Goal: Task Accomplishment & Management: Use online tool/utility

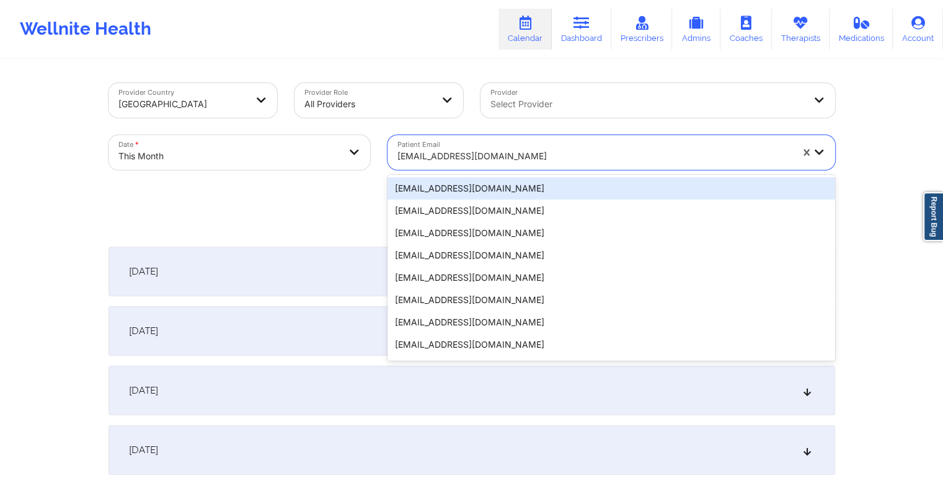
click at [502, 153] on div at bounding box center [594, 156] width 394 height 15
paste input "[EMAIL_ADDRESS][DOMAIN_NAME]"
type input "[EMAIL_ADDRESS][DOMAIN_NAME]"
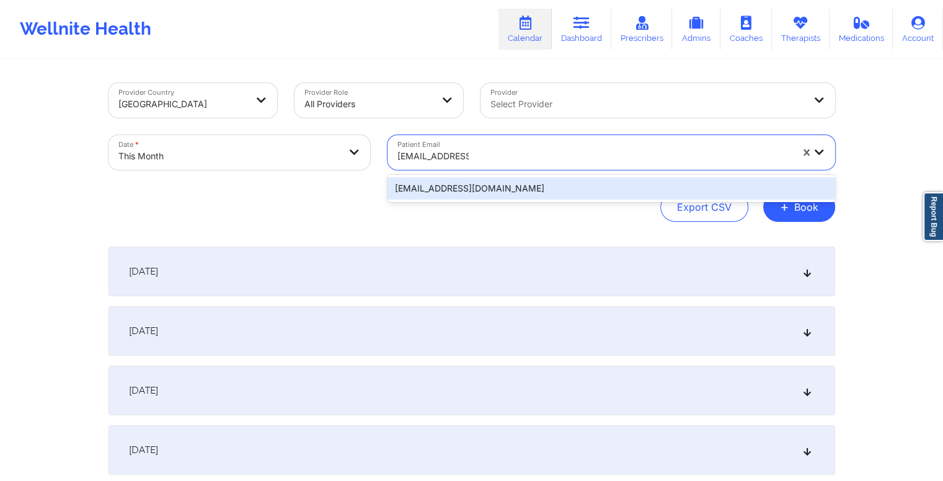
click at [563, 193] on div "[EMAIL_ADDRESS][DOMAIN_NAME]" at bounding box center [611, 188] width 448 height 22
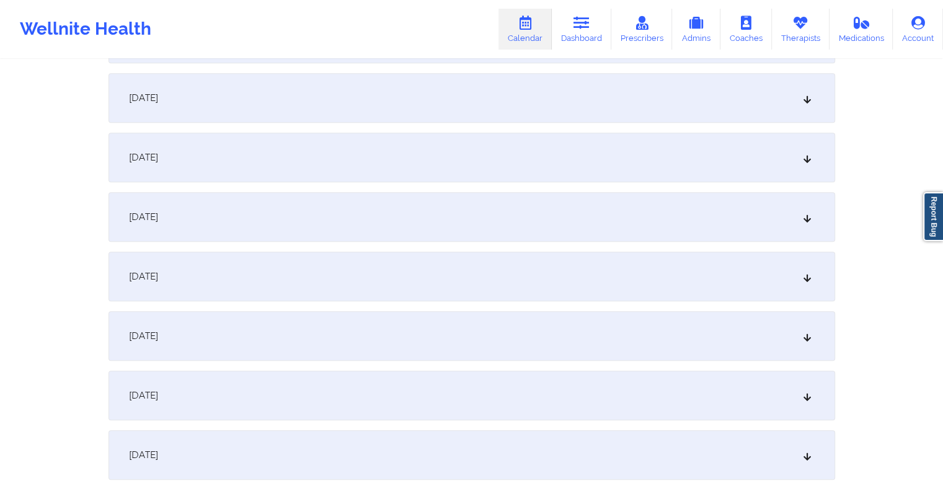
scroll to position [712, 0]
click at [399, 324] on div "[DATE]" at bounding box center [471, 334] width 727 height 50
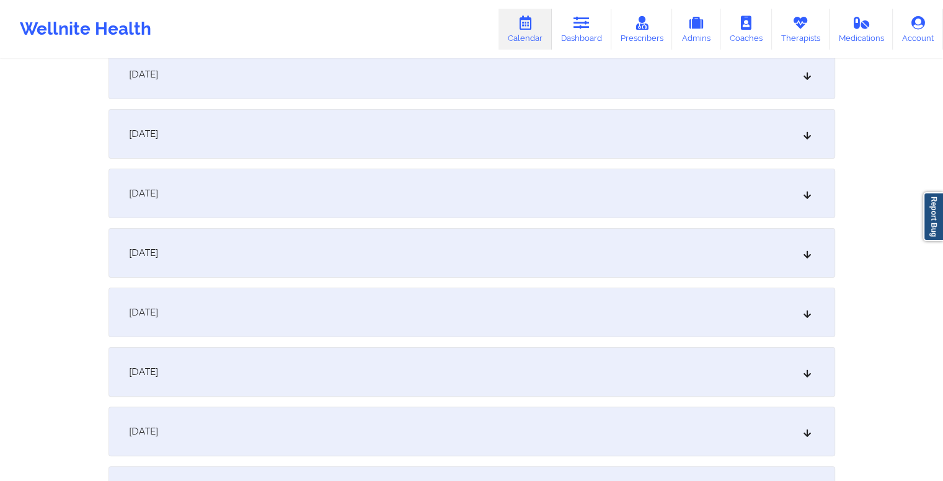
scroll to position [0, 0]
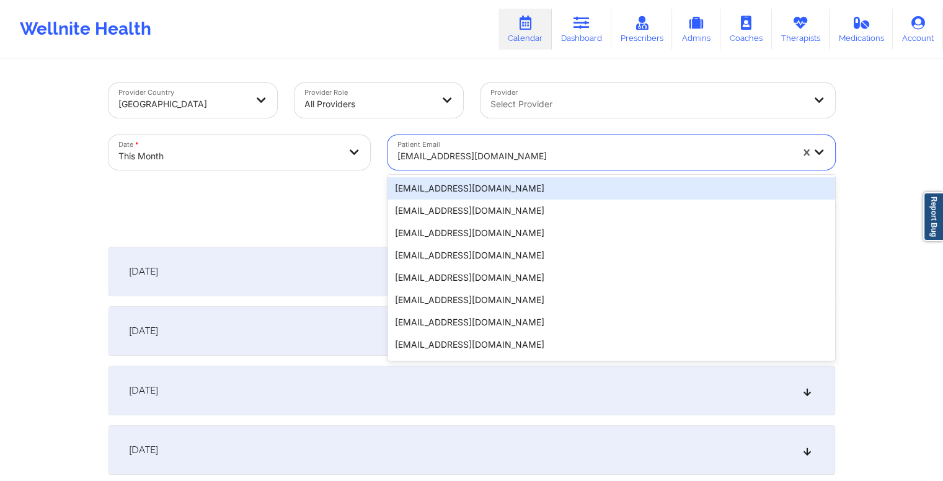
click at [506, 156] on div at bounding box center [594, 156] width 394 height 15
paste input "[EMAIL_ADDRESS][DOMAIN_NAME]"
type input "[EMAIL_ADDRESS][DOMAIN_NAME]"
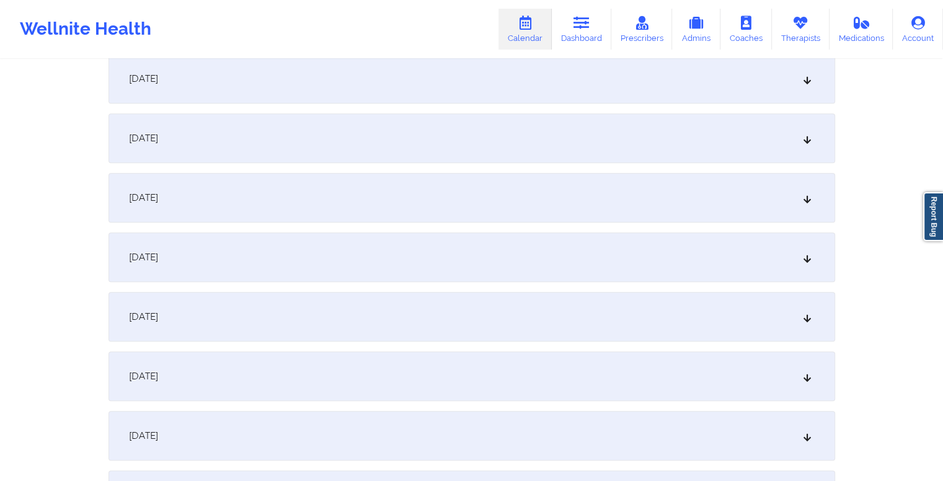
scroll to position [727, 0]
click at [396, 314] on div "[DATE]" at bounding box center [471, 319] width 727 height 50
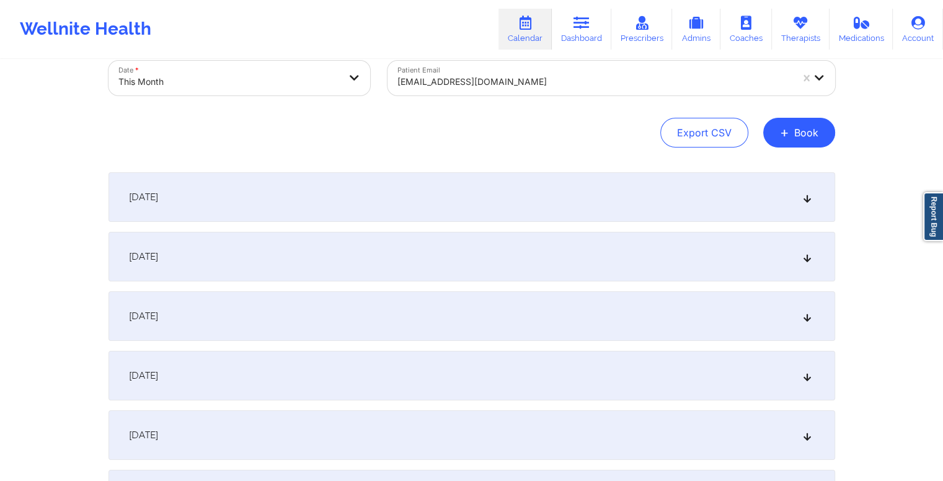
scroll to position [0, 0]
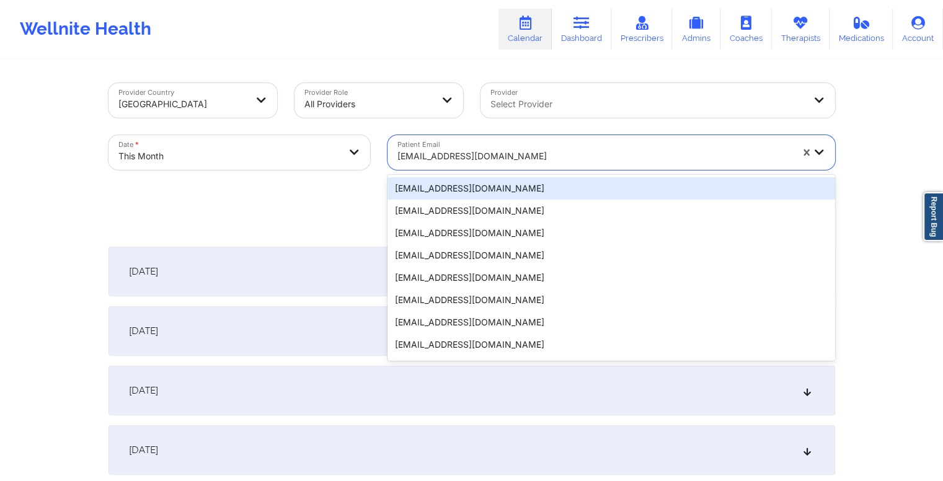
click at [523, 152] on div at bounding box center [594, 156] width 394 height 15
paste input "[EMAIL_ADDRESS][DOMAIN_NAME]"
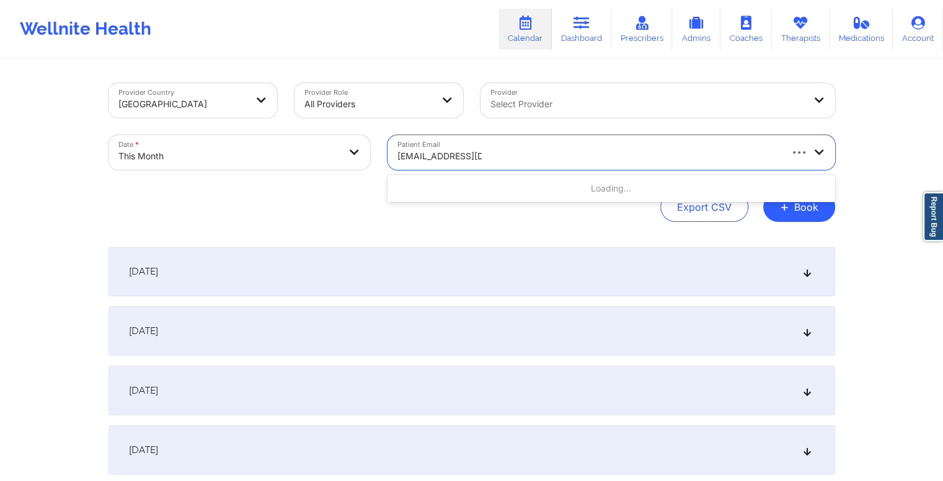
type input "[EMAIL_ADDRESS][DOMAIN_NAME]"
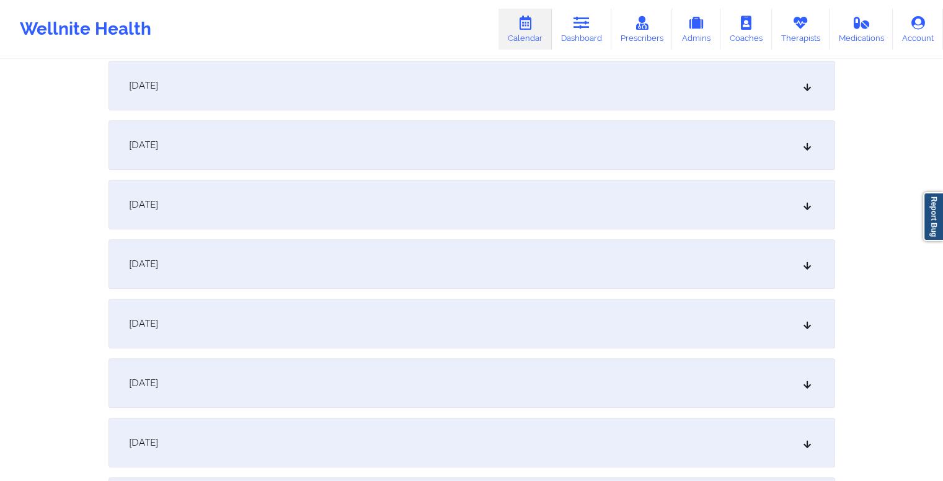
scroll to position [722, 0]
click at [414, 318] on div "[DATE]" at bounding box center [471, 324] width 727 height 50
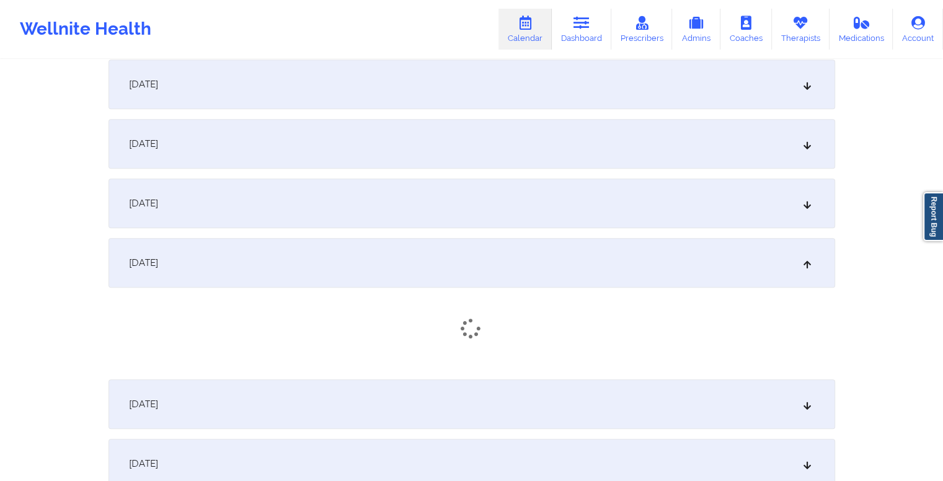
scroll to position [783, 0]
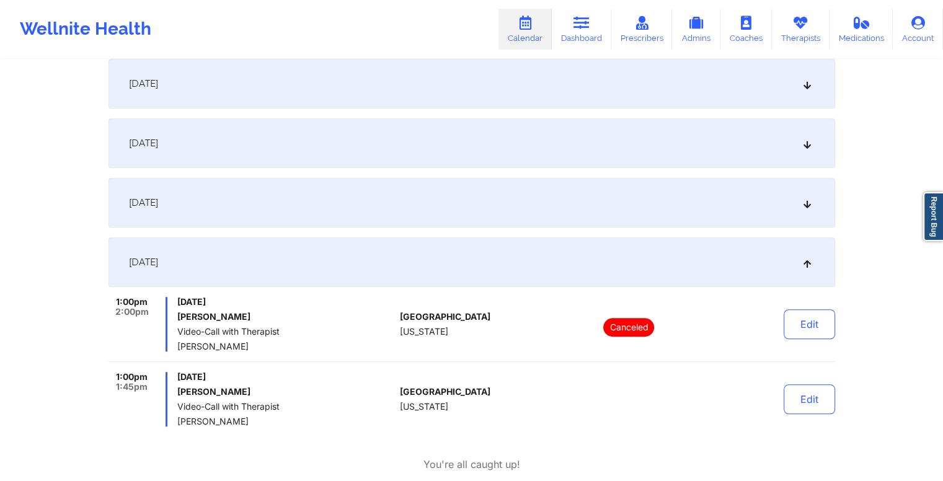
click at [414, 318] on span "[GEOGRAPHIC_DATA]" at bounding box center [445, 317] width 91 height 10
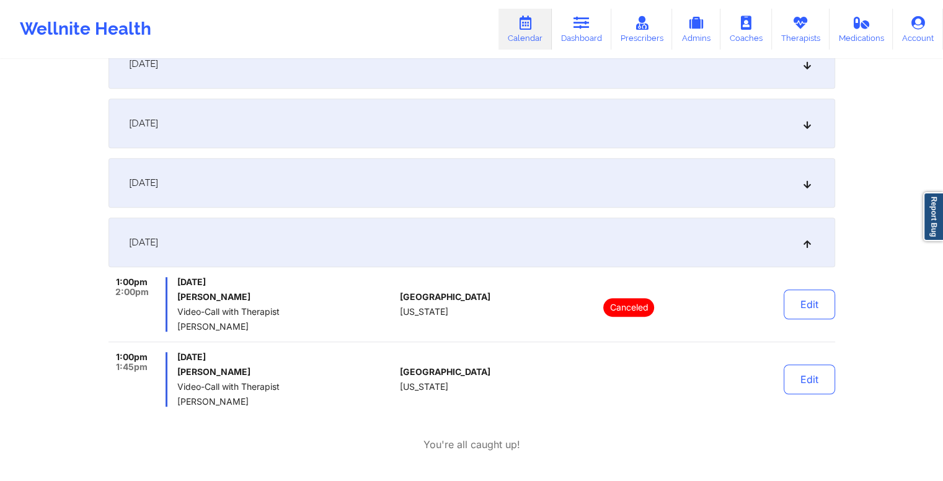
scroll to position [811, 0]
